Goal: Task Accomplishment & Management: Use online tool/utility

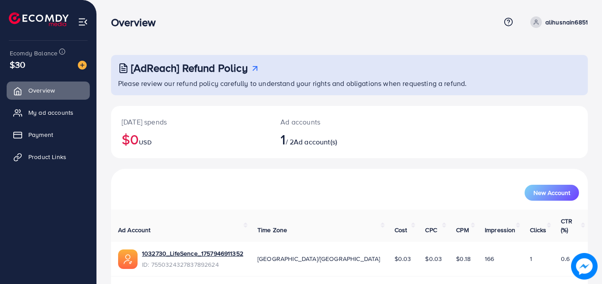
scroll to position [21, 0]
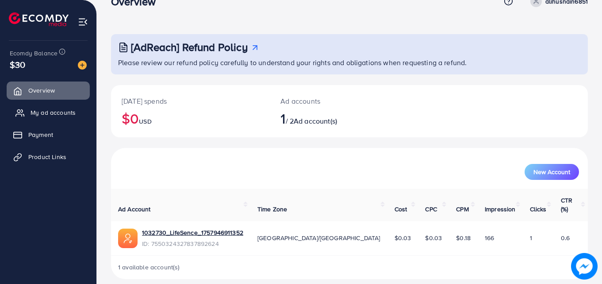
click at [57, 115] on span "My ad accounts" at bounding box center [53, 112] width 45 height 9
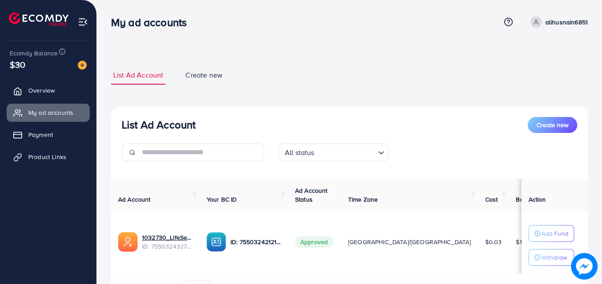
scroll to position [53, 0]
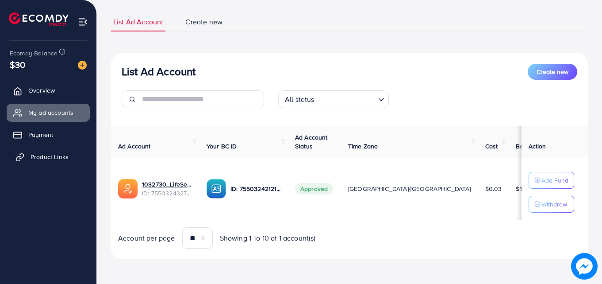
click at [53, 149] on link "Product Links" at bounding box center [48, 157] width 83 height 18
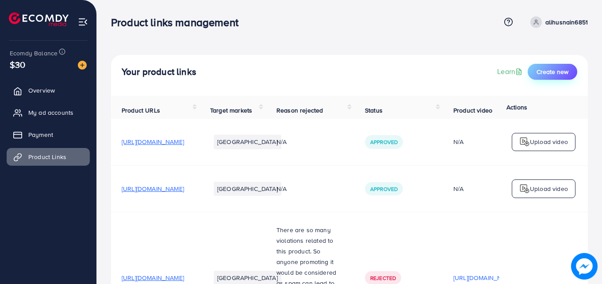
click at [555, 67] on button "Create new" at bounding box center [553, 72] width 50 height 16
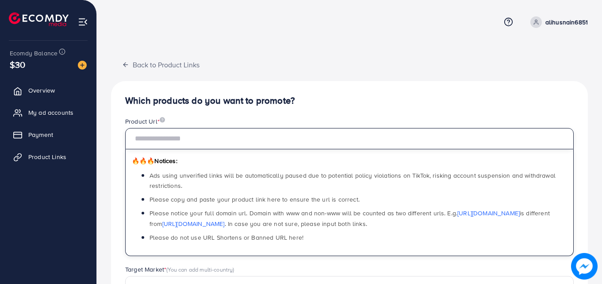
click at [142, 137] on input "text" at bounding box center [349, 138] width 449 height 21
paste input "**********"
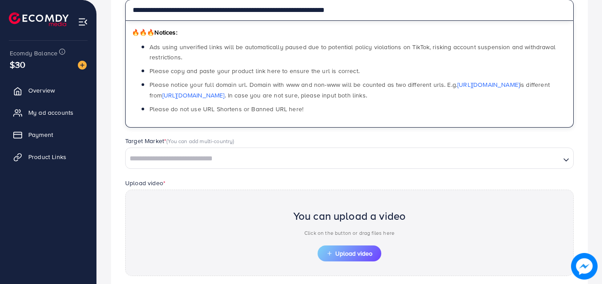
scroll to position [129, 0]
type input "**********"
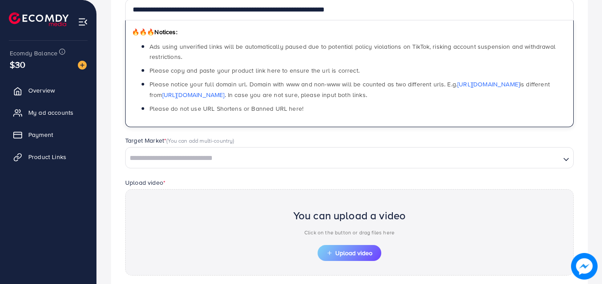
click at [215, 157] on input "Search for option" at bounding box center [343, 158] width 433 height 14
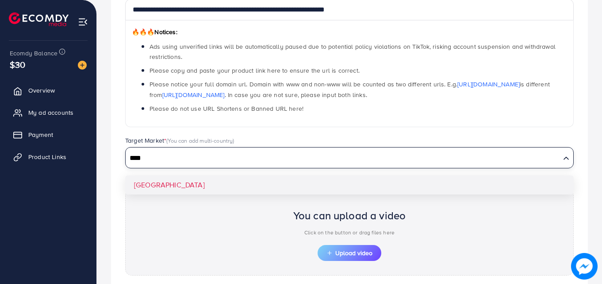
type input "****"
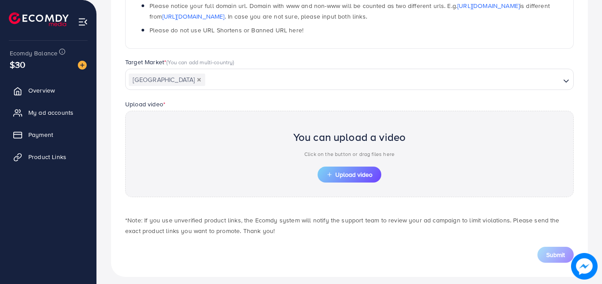
scroll to position [214, 0]
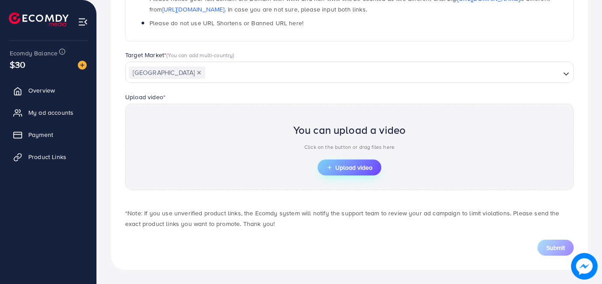
click at [337, 167] on span "Upload video" at bounding box center [350, 167] width 46 height 6
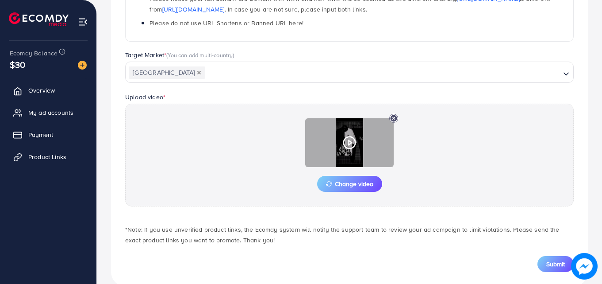
click at [349, 137] on circle at bounding box center [350, 143] width 12 height 12
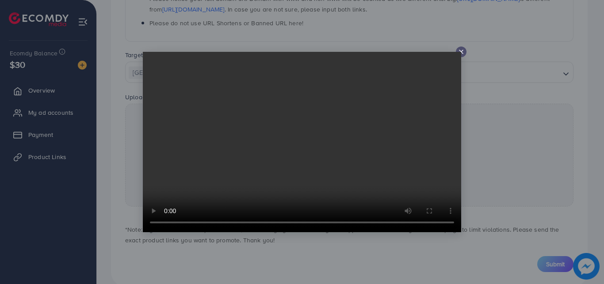
click at [305, 146] on video at bounding box center [302, 142] width 319 height 180
click at [465, 49] on icon at bounding box center [461, 51] width 7 height 7
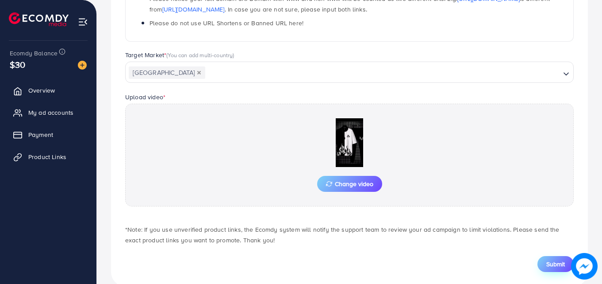
click at [550, 265] on span "Submit" at bounding box center [555, 263] width 19 height 9
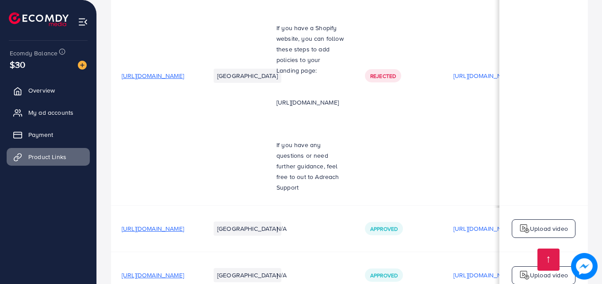
scroll to position [371, 0]
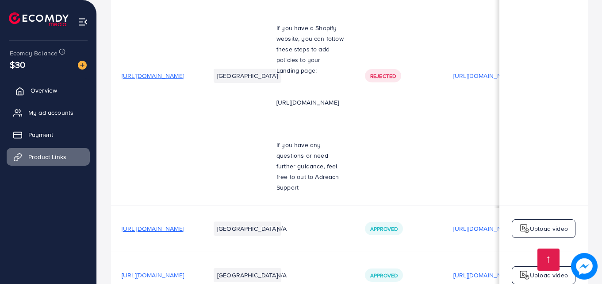
click at [55, 91] on span "Overview" at bounding box center [44, 90] width 27 height 9
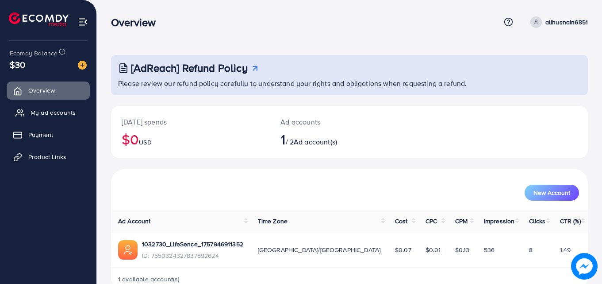
click at [65, 111] on span "My ad accounts" at bounding box center [53, 112] width 45 height 9
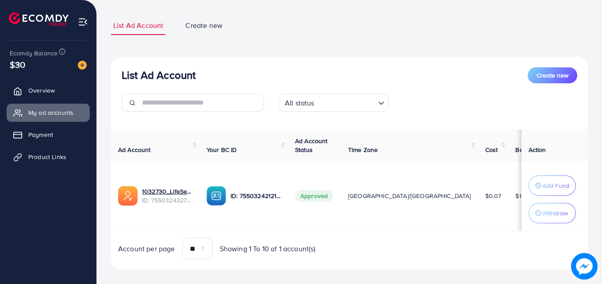
scroll to position [60, 0]
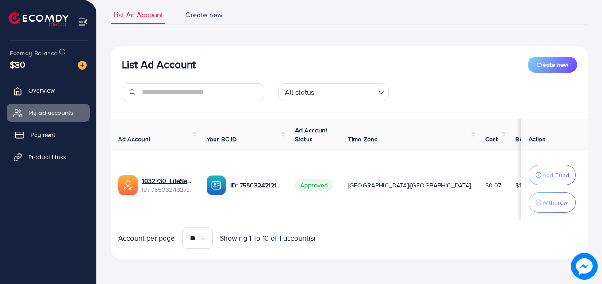
click at [73, 135] on link "Payment" at bounding box center [48, 135] width 83 height 18
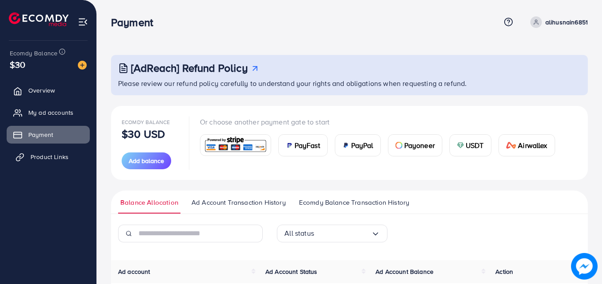
click at [40, 154] on span "Product Links" at bounding box center [50, 156] width 38 height 9
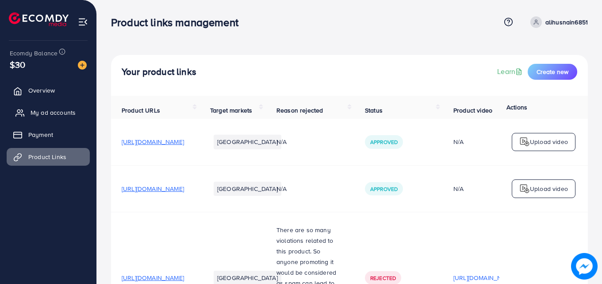
click at [57, 112] on span "My ad accounts" at bounding box center [53, 112] width 45 height 9
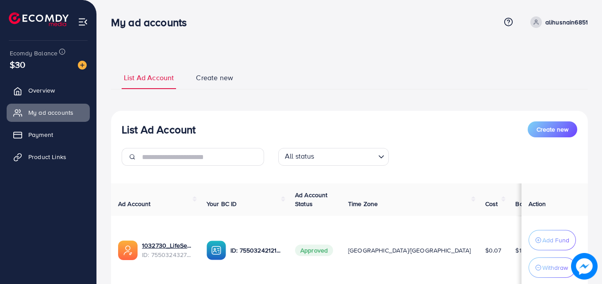
scroll to position [65, 0]
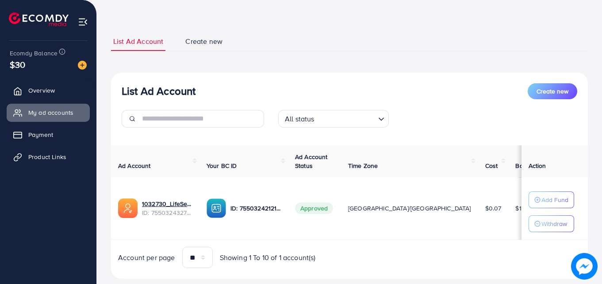
scroll to position [53, 0]
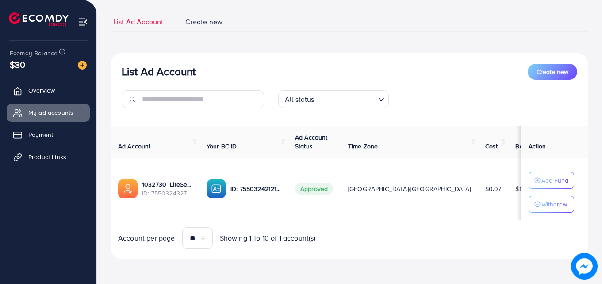
click at [212, 29] on link "Create new" at bounding box center [204, 21] width 42 height 19
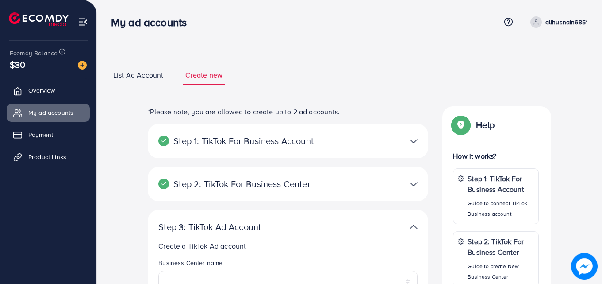
click at [140, 74] on span "List Ad Account" at bounding box center [138, 75] width 50 height 10
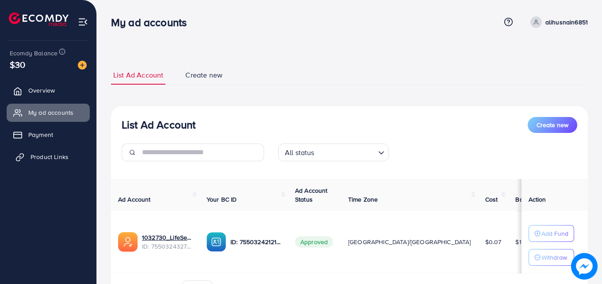
click at [68, 156] on link "Product Links" at bounding box center [48, 157] width 83 height 18
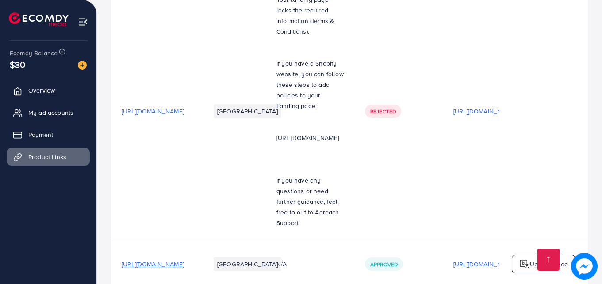
scroll to position [397, 0]
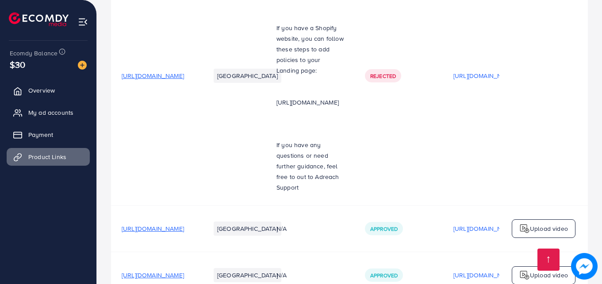
click at [266, 46] on td "Pakistan" at bounding box center [233, 75] width 66 height 259
click at [57, 86] on span "Overview" at bounding box center [44, 90] width 27 height 9
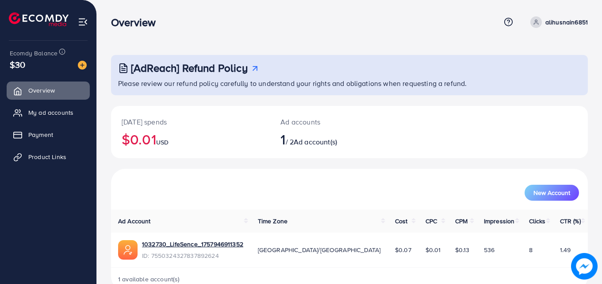
scroll to position [21, 0]
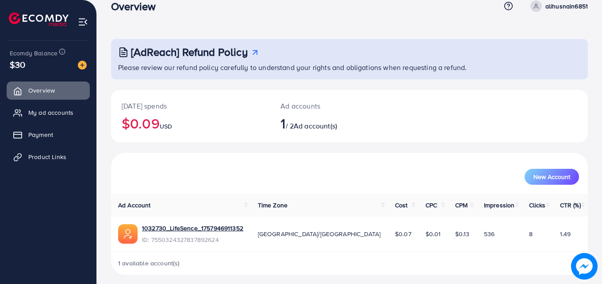
scroll to position [21, 0]
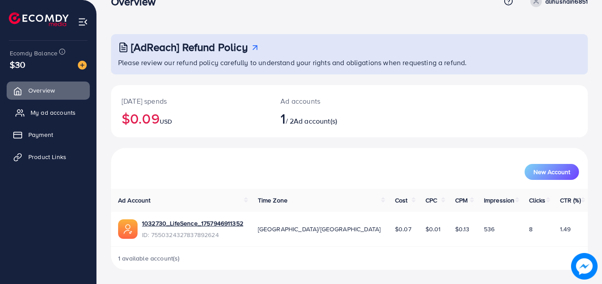
click at [69, 114] on span "My ad accounts" at bounding box center [53, 112] width 45 height 9
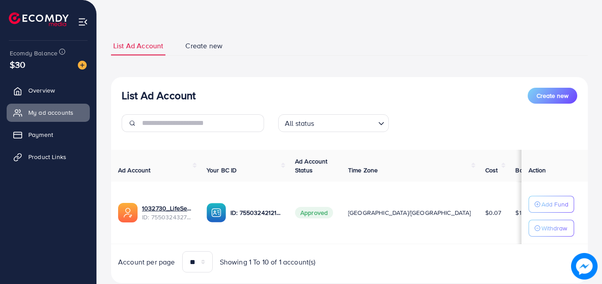
scroll to position [30, 0]
